Goal: Navigation & Orientation: Find specific page/section

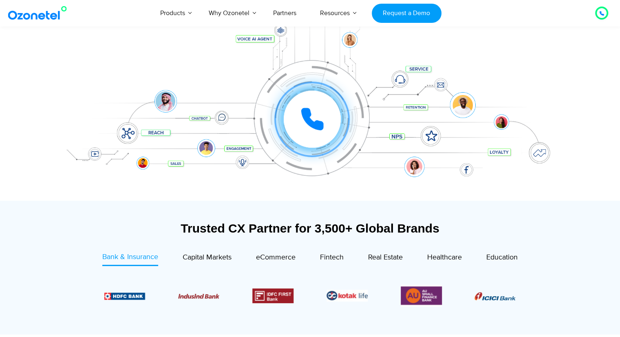
scroll to position [112, 0]
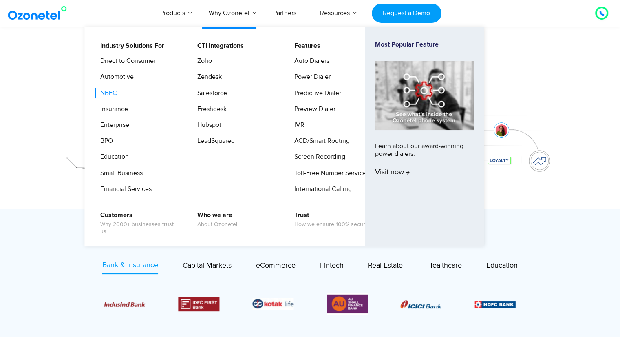
click at [111, 95] on link "NBFC" at bounding box center [106, 93] width 23 height 10
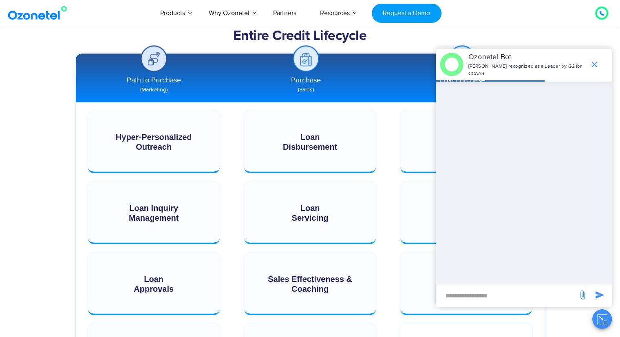
scroll to position [1223, 0]
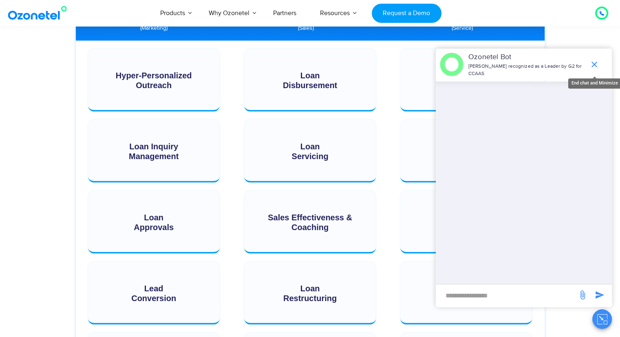
click at [594, 61] on icon "end chat or minimize" at bounding box center [594, 64] width 10 height 10
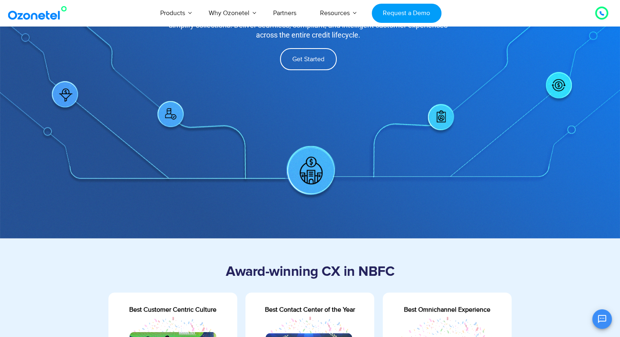
scroll to position [82, 0]
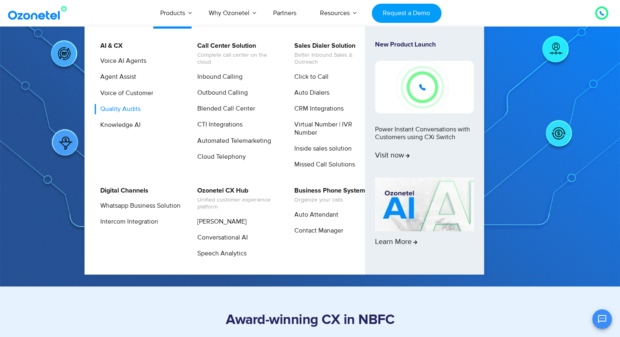
click at [115, 112] on link "Quality Audits" at bounding box center [118, 109] width 47 height 10
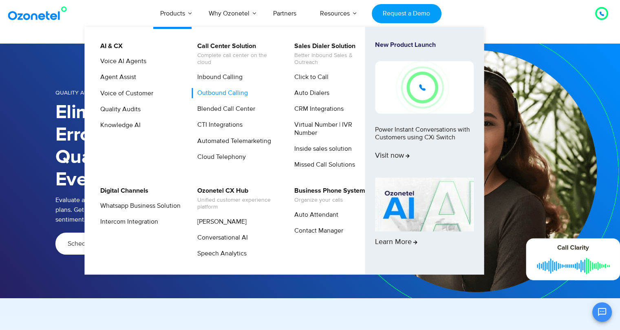
click at [216, 90] on link "Outbound Calling" at bounding box center [220, 93] width 57 height 10
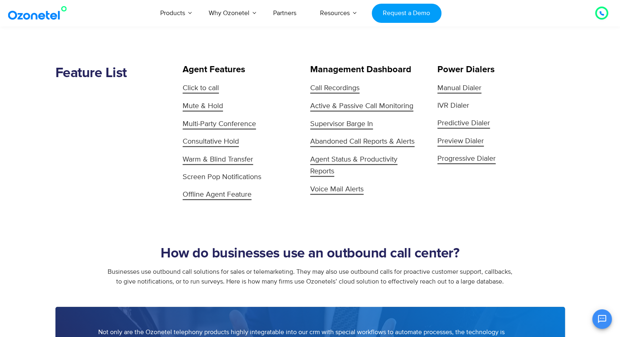
scroll to position [818, 0]
click at [342, 141] on span "Abandoned Call Reports & Alerts" at bounding box center [362, 142] width 104 height 10
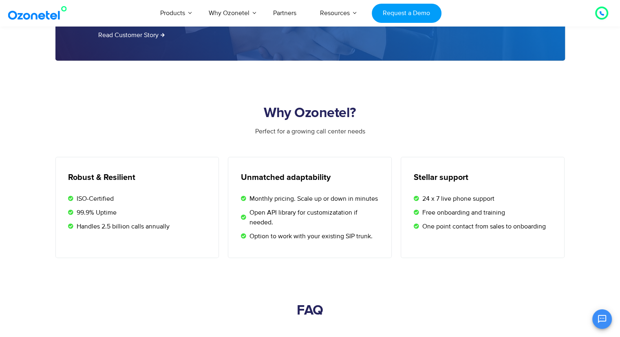
scroll to position [1214, 0]
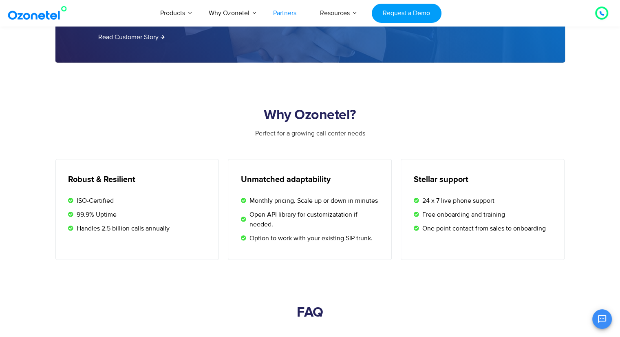
click at [286, 15] on link "Partners" at bounding box center [284, 13] width 47 height 27
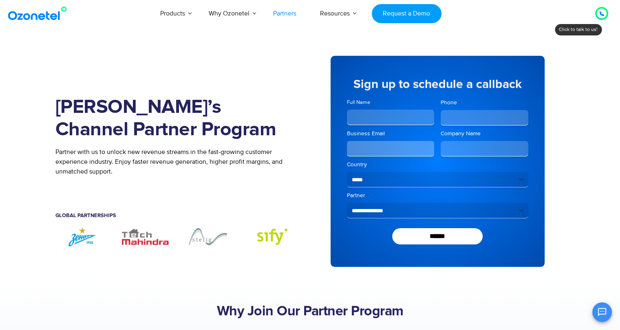
click at [515, 211] on select "**********" at bounding box center [437, 210] width 181 height 15
